Goal: Information Seeking & Learning: Learn about a topic

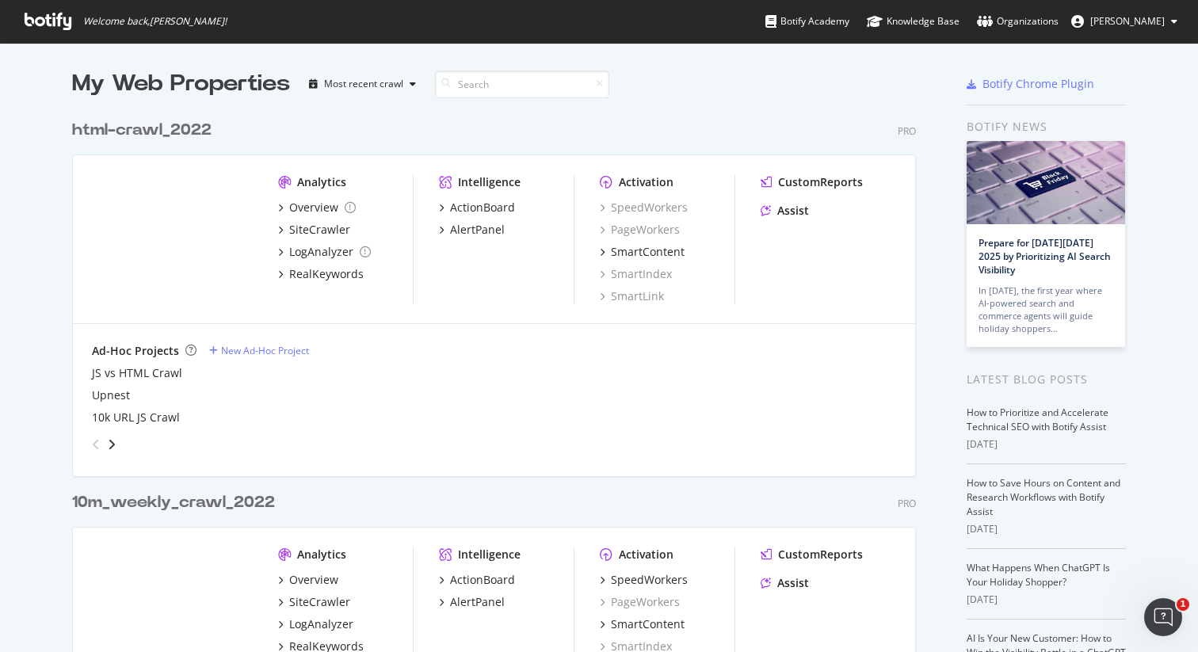
click at [129, 132] on div "html-crawl_2022" at bounding box center [141, 130] width 139 height 23
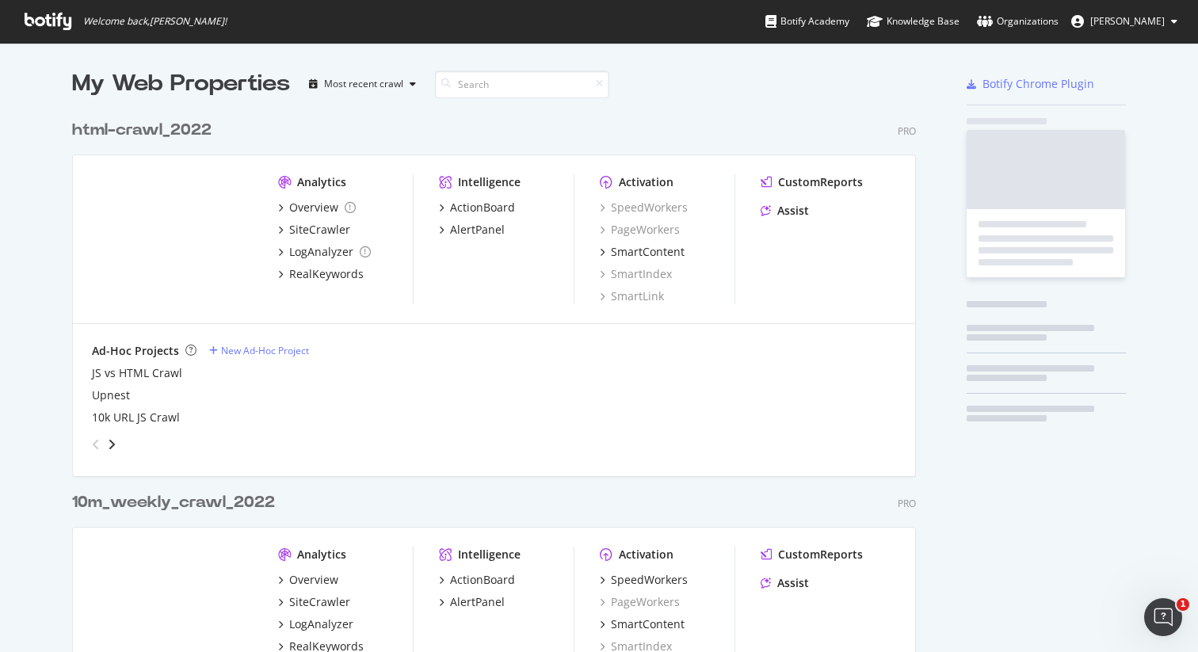
scroll to position [640, 1174]
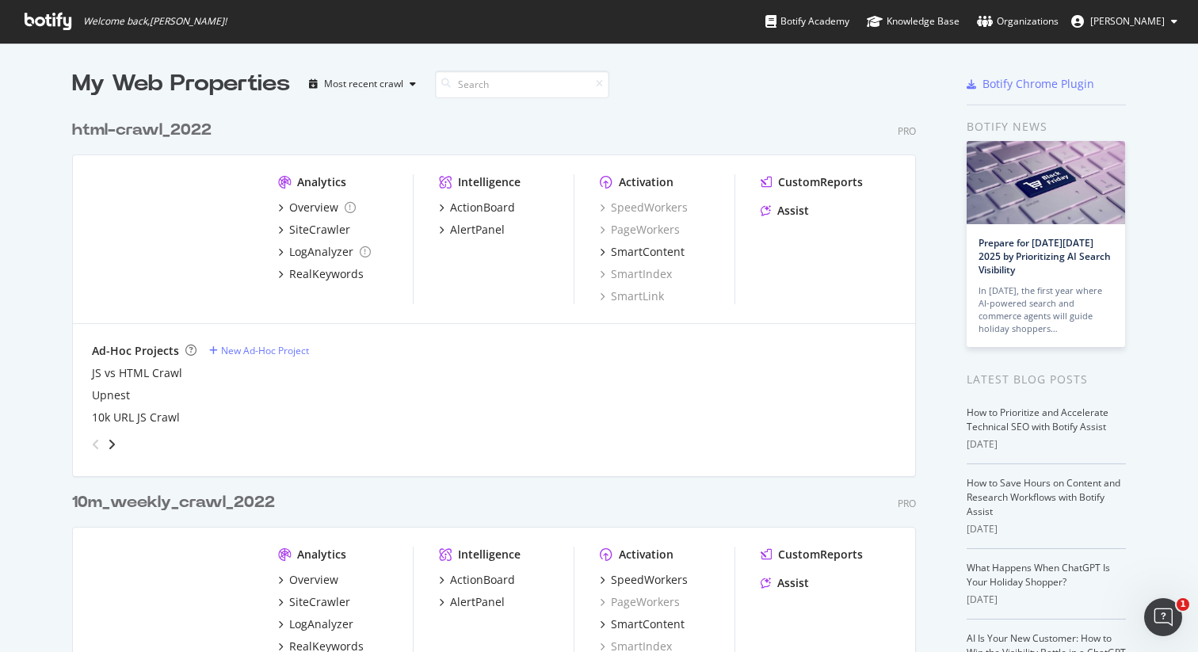
click at [108, 502] on div "10m_weekly_crawl_2022" at bounding box center [173, 502] width 203 height 23
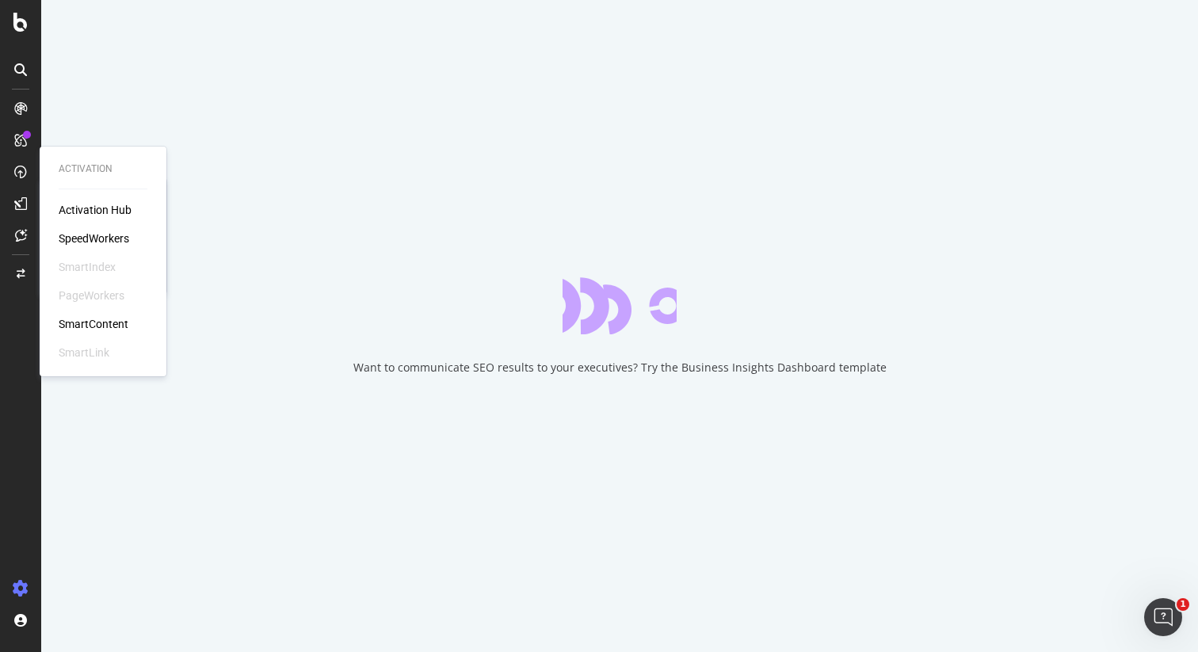
click at [86, 237] on div "SpeedWorkers" at bounding box center [94, 238] width 70 height 16
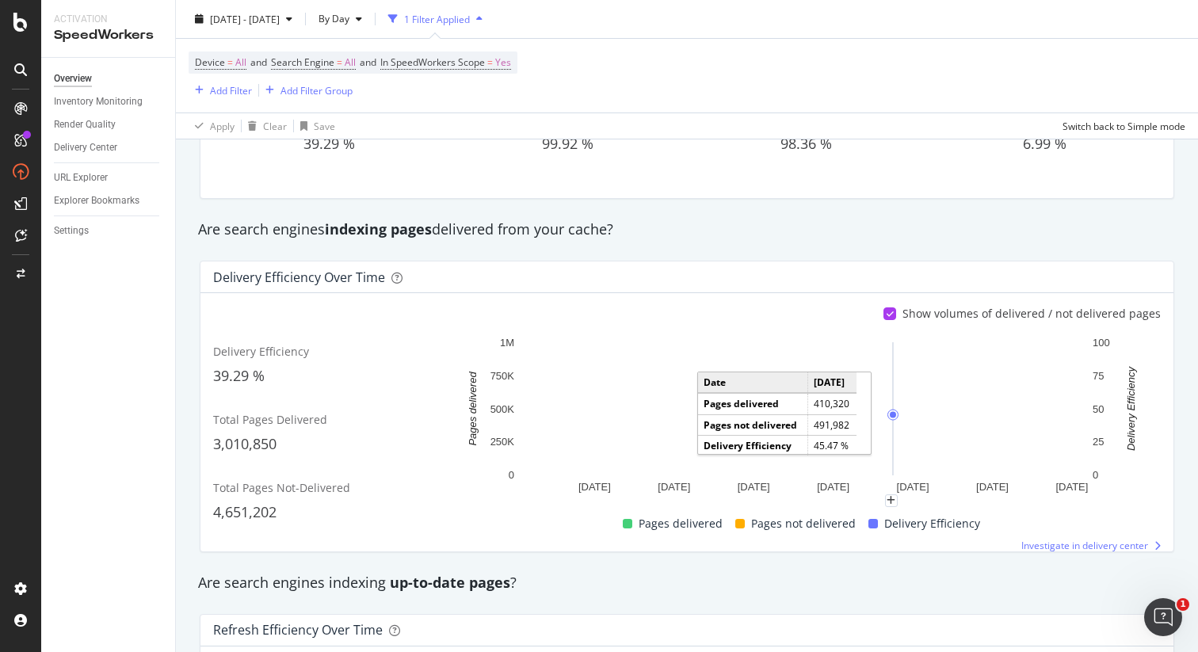
scroll to position [171, 0]
